Goal: Information Seeking & Learning: Compare options

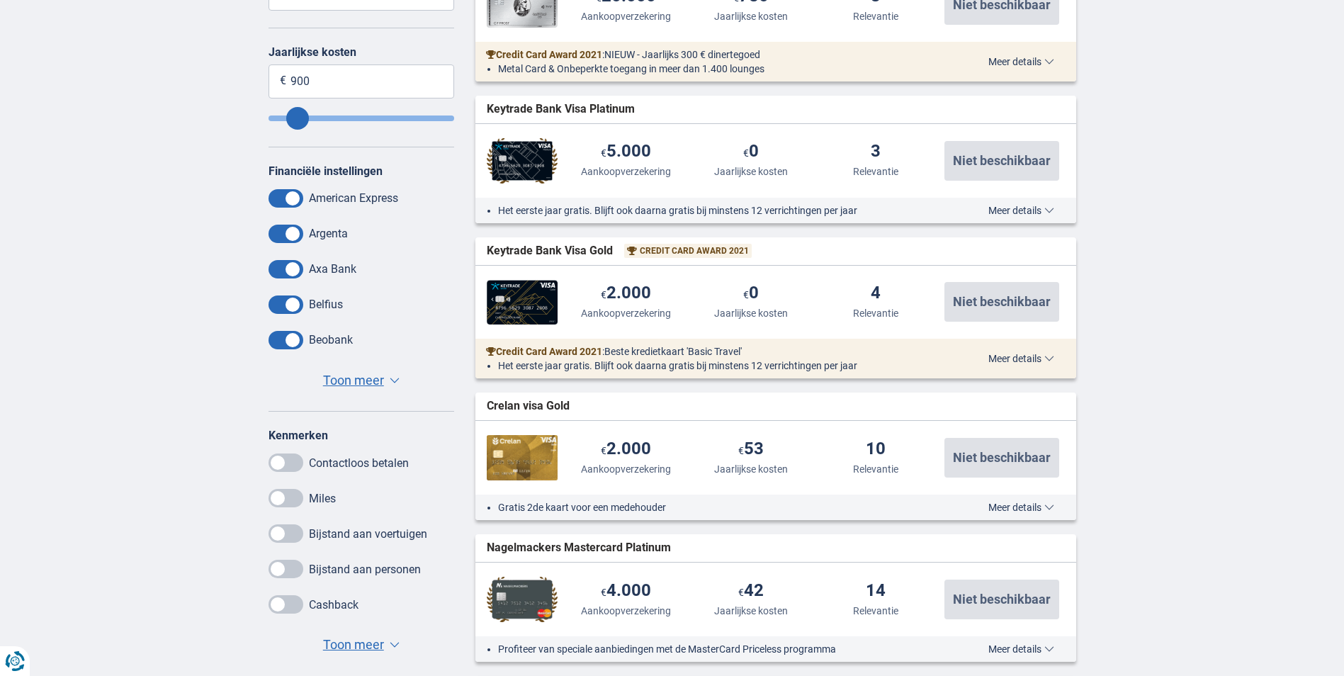
scroll to position [496, 0]
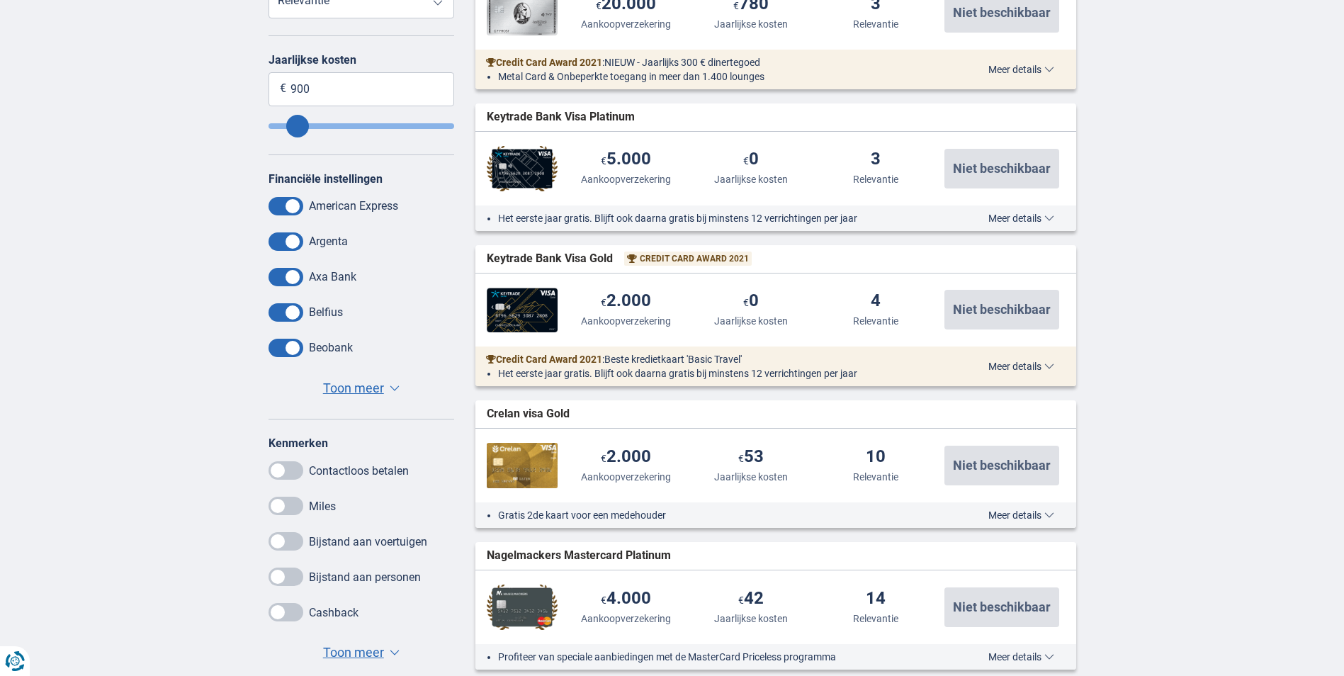
click at [336, 386] on span "Toon meer" at bounding box center [353, 388] width 61 height 18
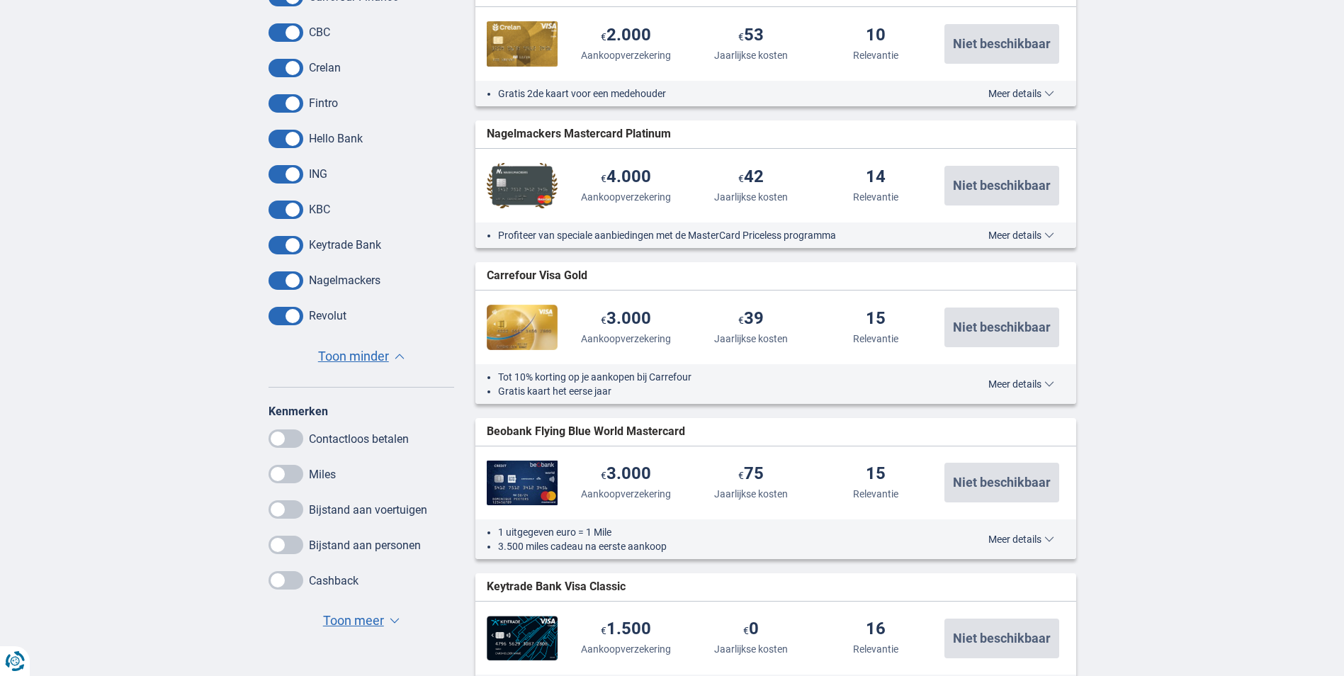
scroll to position [921, 0]
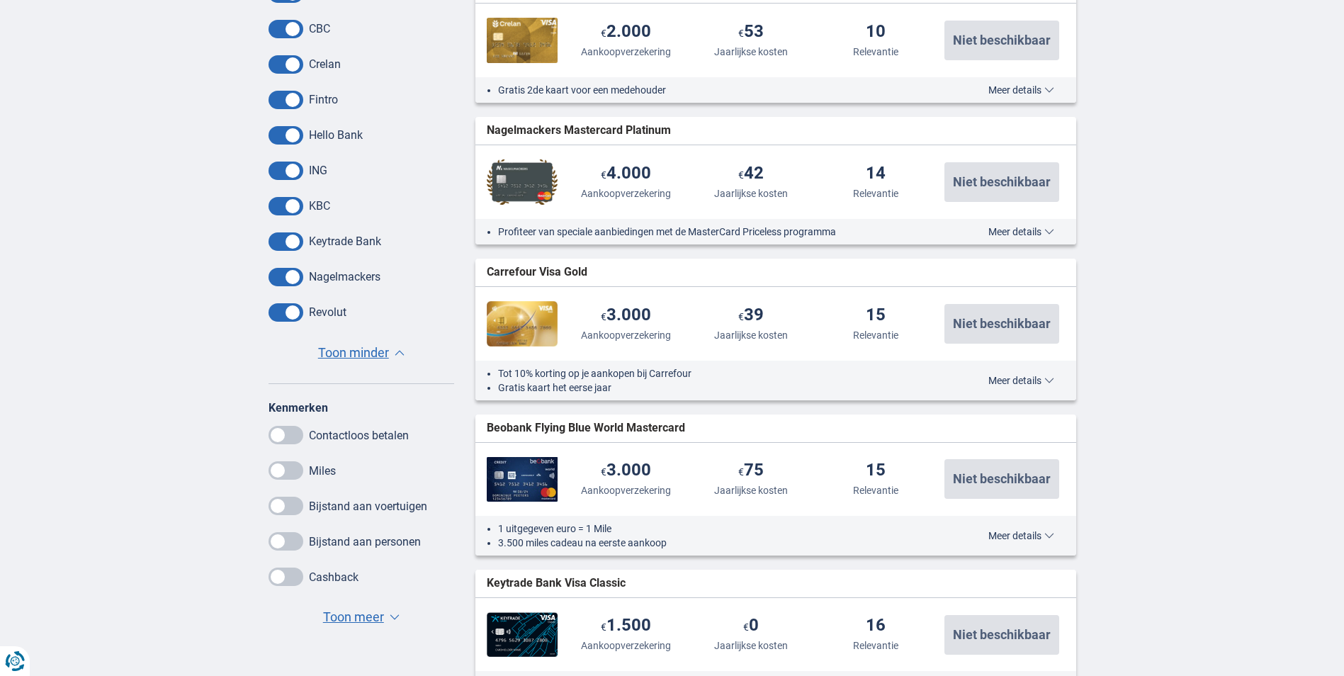
click at [356, 618] on span "Toon meer" at bounding box center [353, 617] width 61 height 18
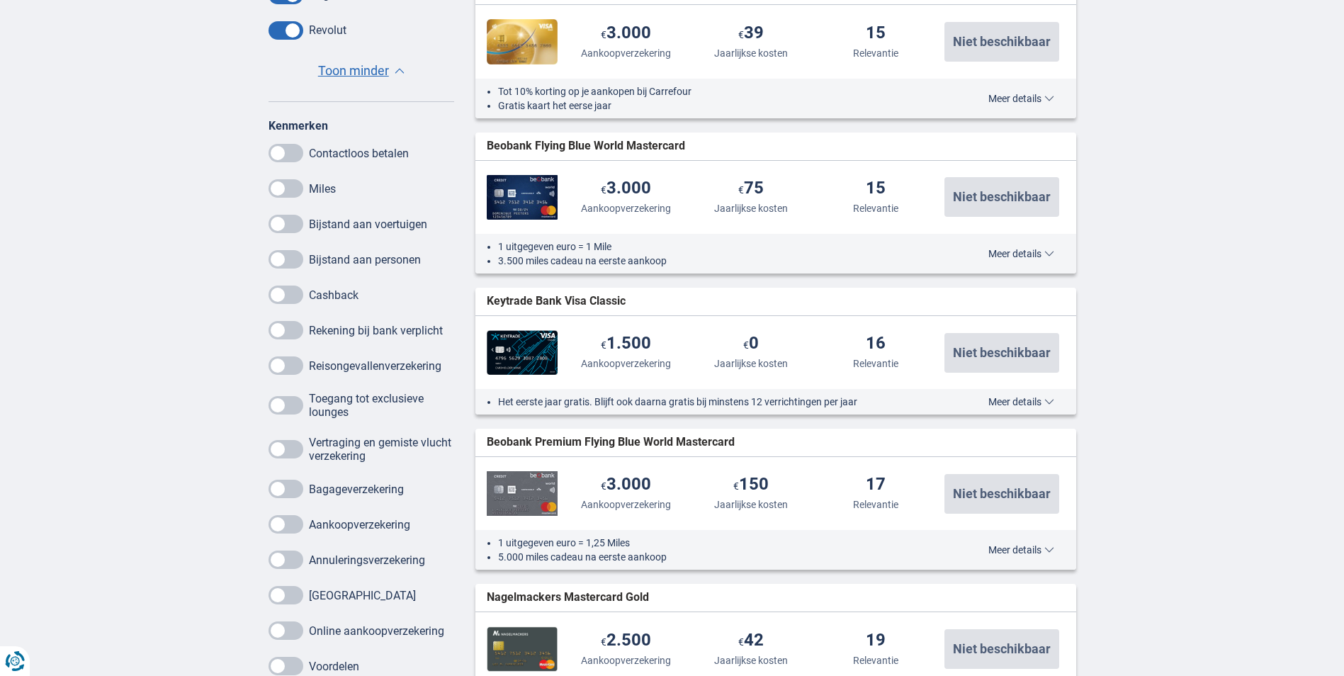
scroll to position [1204, 0]
click at [283, 401] on span at bounding box center [285, 403] width 35 height 18
click at [0, 0] on input "checkbox" at bounding box center [0, 0] width 0 height 0
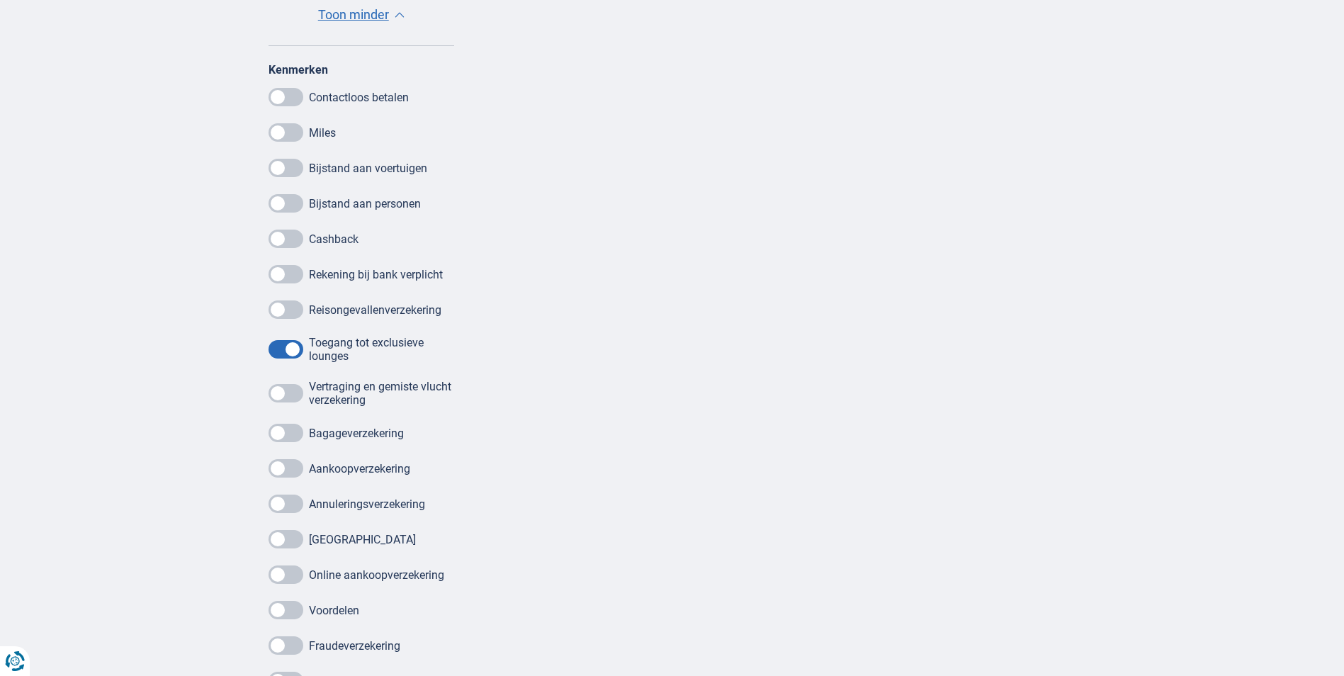
scroll to position [1275, 0]
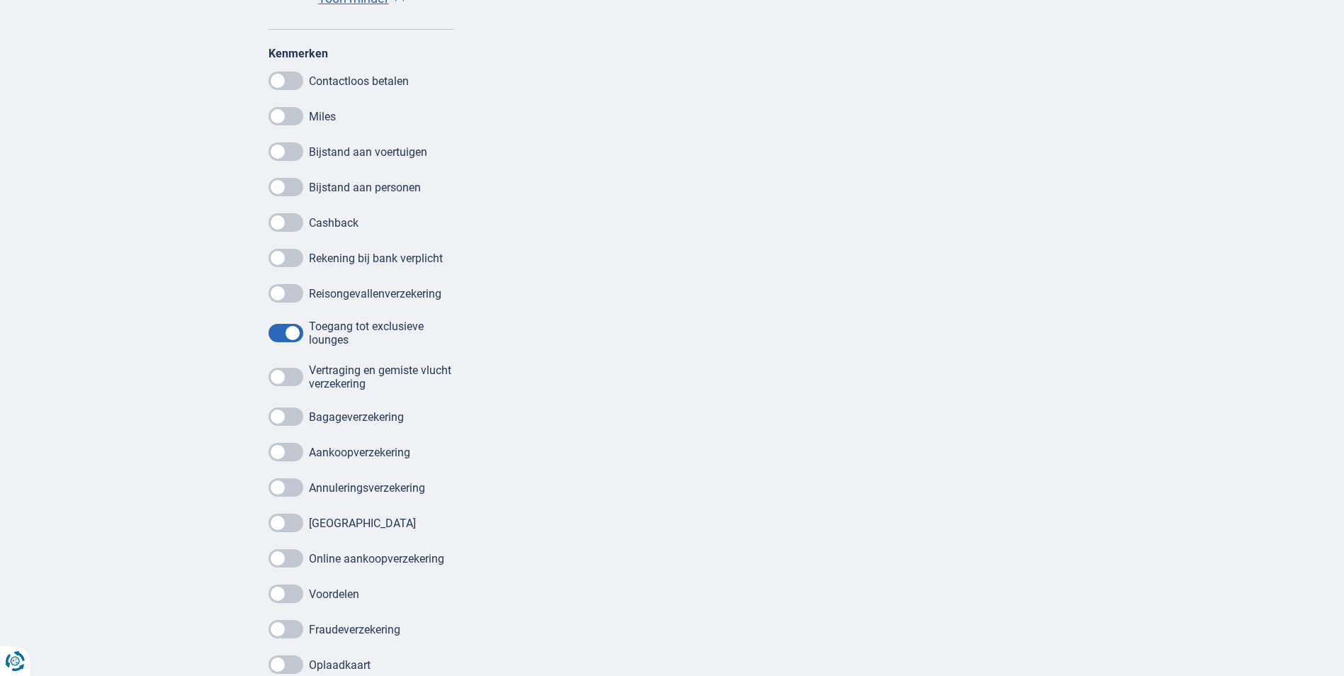
click at [287, 343] on div "Toegang tot exclusieve lounges" at bounding box center [361, 332] width 186 height 27
click at [286, 336] on span at bounding box center [285, 333] width 35 height 18
click at [0, 0] on input "checkbox" at bounding box center [0, 0] width 0 height 0
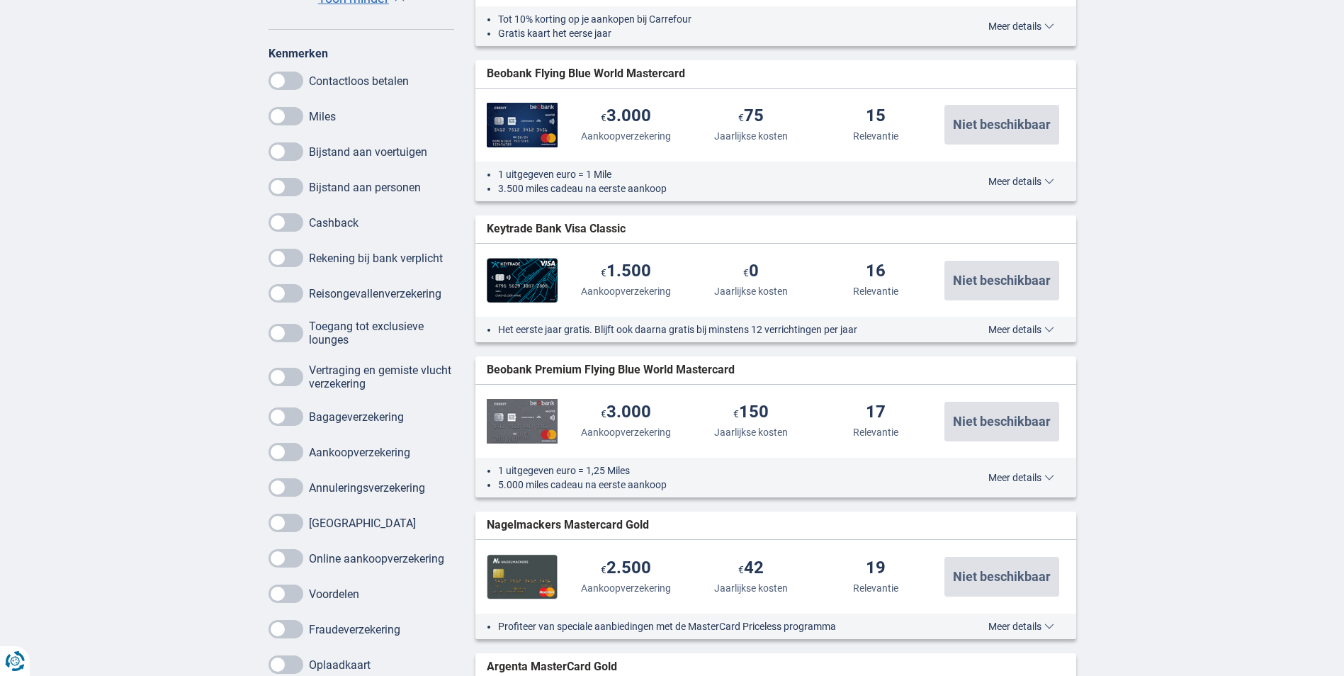
click at [309, 118] on label "Miles" at bounding box center [322, 116] width 27 height 13
click at [296, 115] on span at bounding box center [285, 116] width 35 height 18
click at [0, 0] on input "checkbox" at bounding box center [0, 0] width 0 height 0
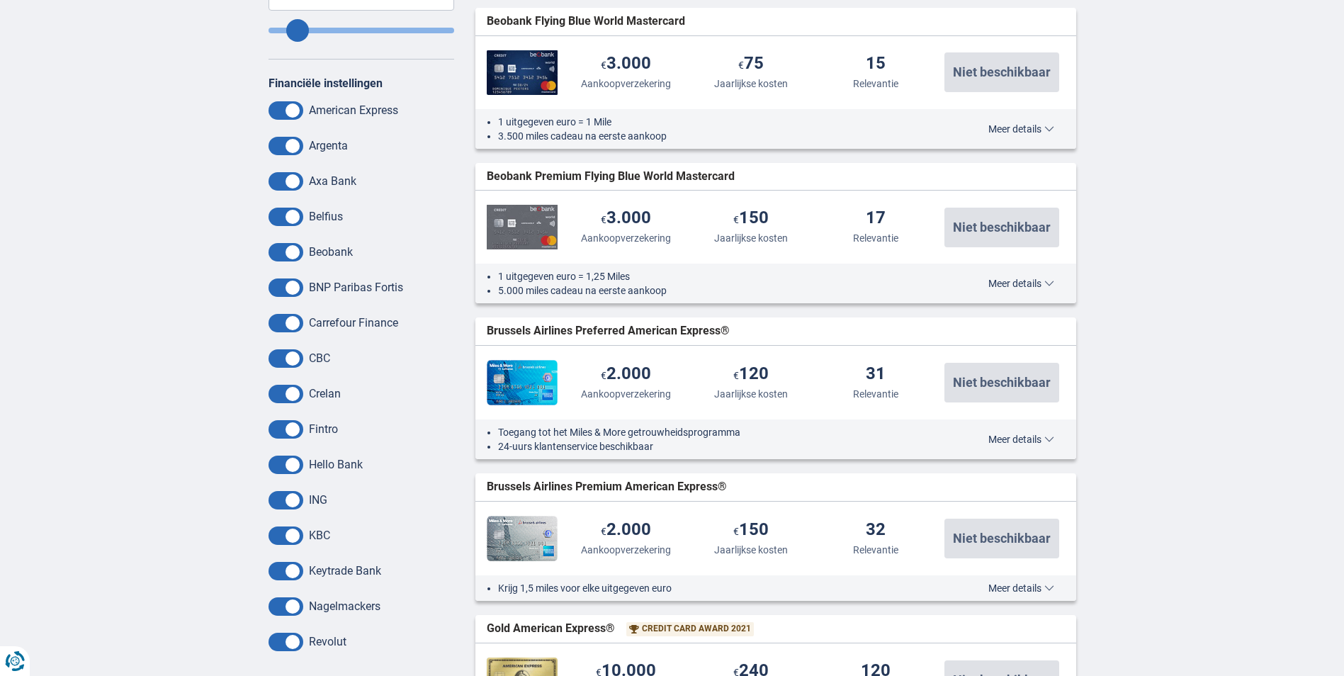
scroll to position [567, 0]
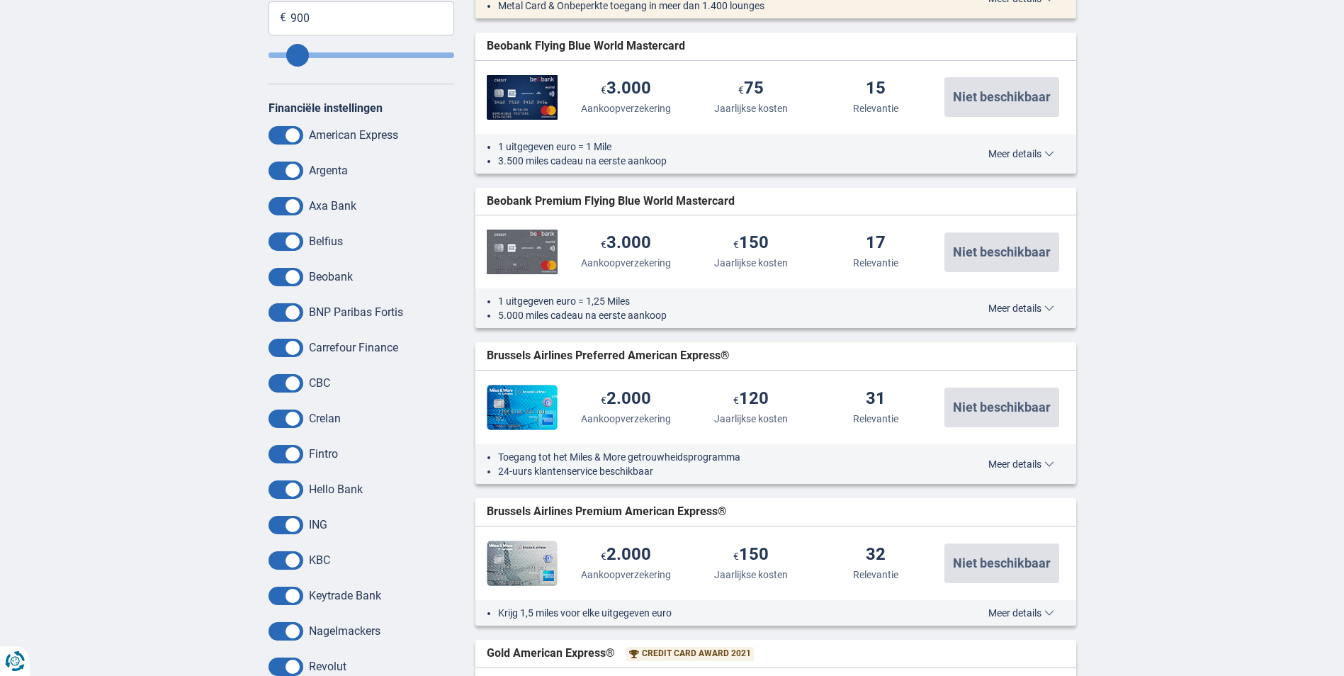
click at [529, 205] on span "Beobank Premium Flying Blue World Mastercard" at bounding box center [611, 201] width 248 height 16
drag, startPoint x: 529, startPoint y: 205, endPoint x: 682, endPoint y: 75, distance: 201.0
click at [682, 75] on div "€ 250.000 Reisongevallenverzekering € 3.000 Aankoopverzekering € 75 Jaarlijkse …" at bounding box center [775, 97] width 601 height 73
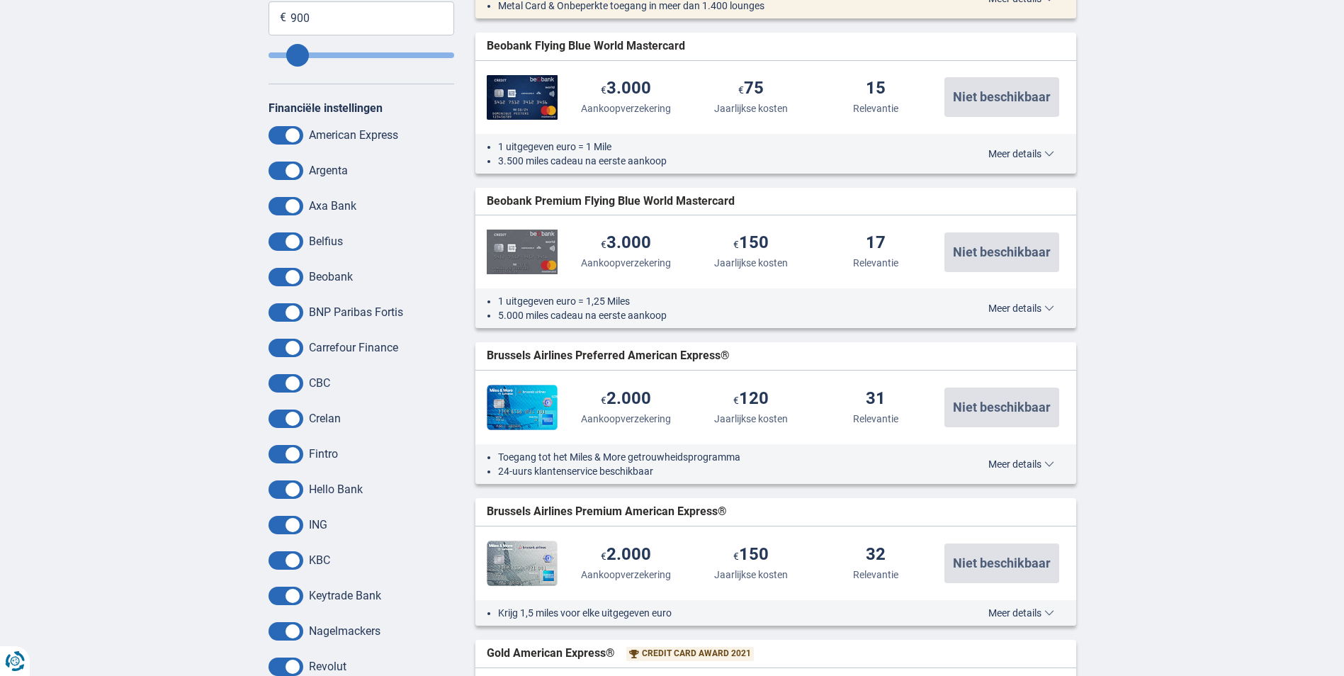
click at [1047, 150] on span "Meer details" at bounding box center [1021, 154] width 66 height 10
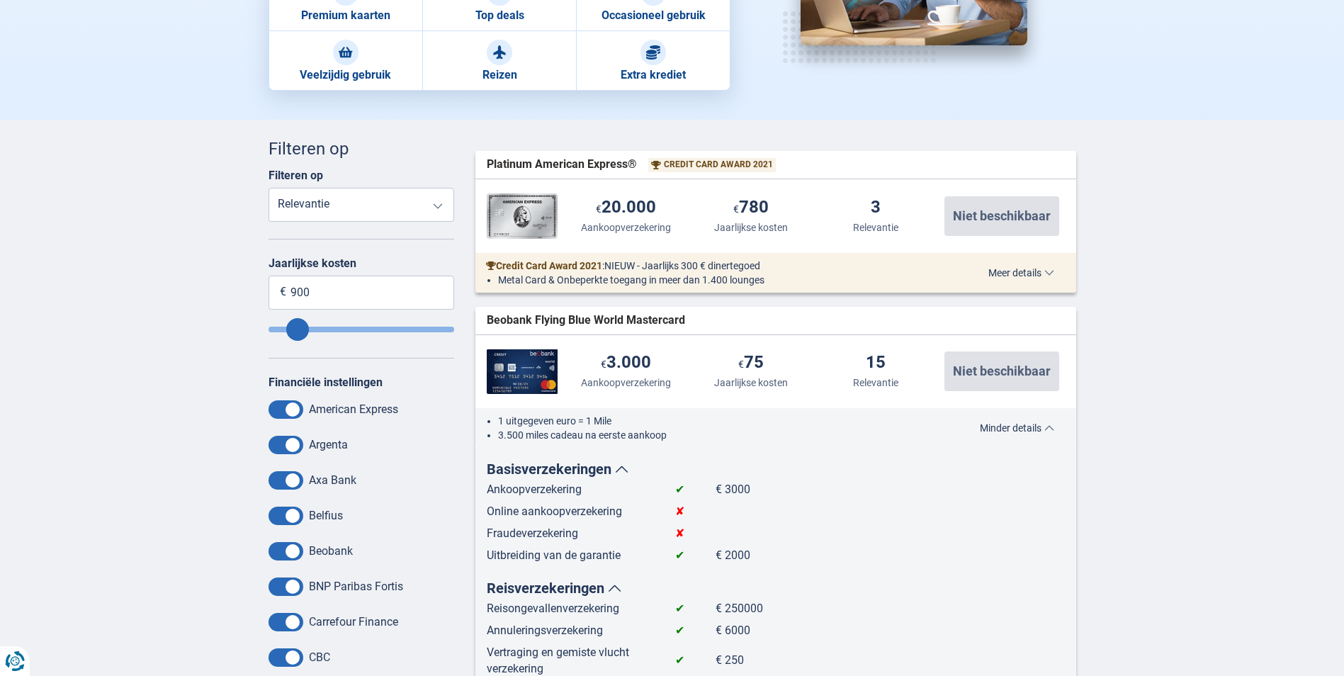
scroll to position [283, 0]
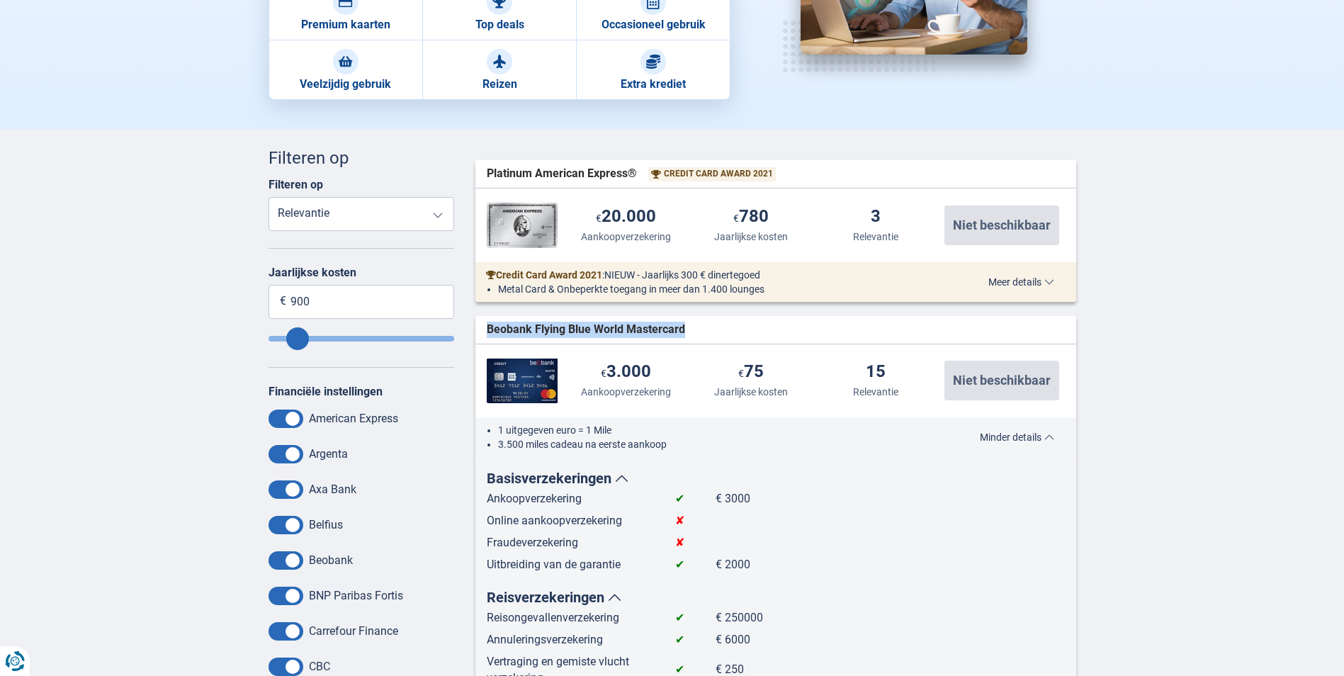
drag, startPoint x: 488, startPoint y: 329, endPoint x: 718, endPoint y: 322, distance: 230.3
click at [718, 322] on div "Beobank Flying Blue World Mastercard widget.list-item.credit-card.null" at bounding box center [775, 330] width 601 height 28
drag, startPoint x: 718, startPoint y: 322, endPoint x: 603, endPoint y: 322, distance: 115.4
copy span "Beobank Flying Blue World Mastercard"
